Goal: Task Accomplishment & Management: Manage account settings

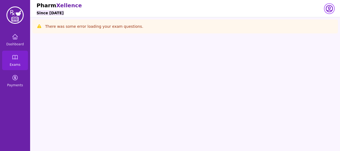
click at [329, 9] on icon "button" at bounding box center [329, 8] width 6 height 6
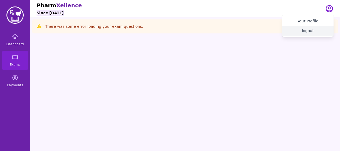
click at [312, 32] on button "logout" at bounding box center [308, 31] width 52 height 10
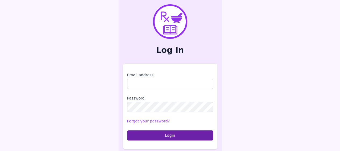
type input "**********"
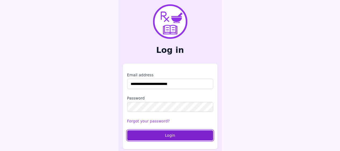
click at [183, 135] on button "Login" at bounding box center [170, 135] width 86 height 10
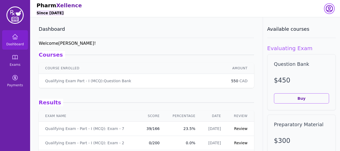
click at [328, 8] on icon "button" at bounding box center [329, 8] width 9 height 9
click at [302, 30] on button "logout" at bounding box center [308, 31] width 52 height 10
